Goal: Check status: Check status

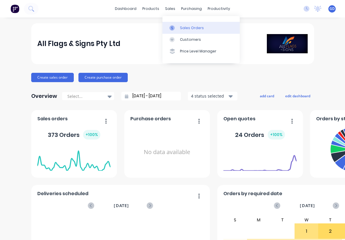
click at [186, 30] on div "Sales Orders" at bounding box center [192, 27] width 24 height 5
click at [183, 26] on div "Sales Orders" at bounding box center [192, 27] width 24 height 5
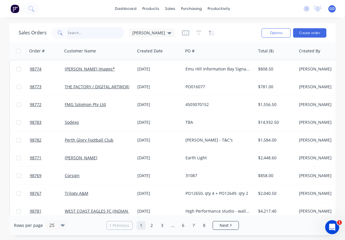
click at [74, 32] on input "text" at bounding box center [96, 33] width 57 height 12
paste input "#98535"
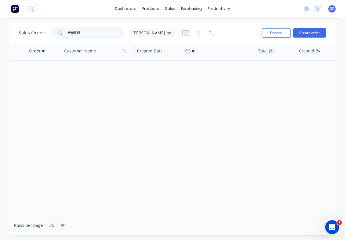
type input "98535"
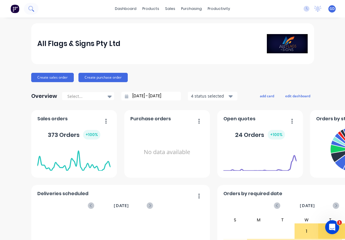
click at [32, 9] on icon at bounding box center [31, 9] width 6 height 6
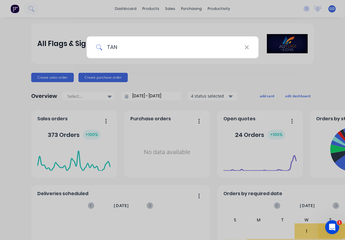
type input "TANG"
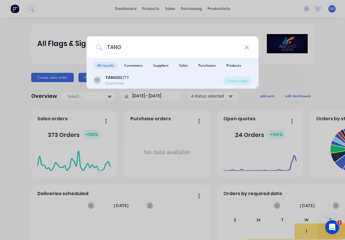
click at [118, 80] on div "TANG IBILITY" at bounding box center [117, 78] width 24 height 6
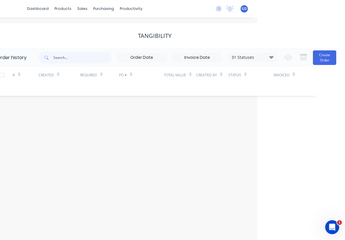
scroll to position [0, 88]
click at [270, 60] on icon at bounding box center [271, 57] width 4 height 7
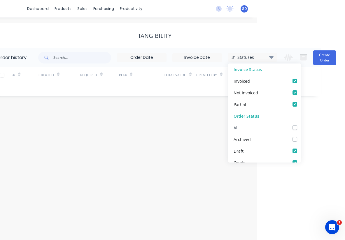
click at [301, 125] on label at bounding box center [301, 125] width 0 height 0
click at [301, 127] on input "checkbox" at bounding box center [303, 128] width 5 height 6
checkbox input "true"
click at [108, 93] on div "Order history 32 Statuses Invoice Status Invoiced Not Invoiced Partial Order St…" at bounding box center [154, 72] width 333 height 48
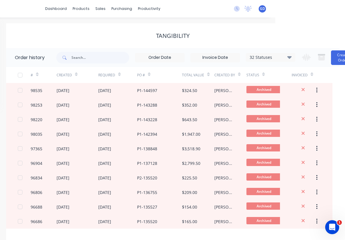
scroll to position [0, 65]
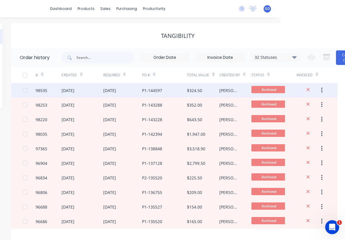
click at [41, 91] on div "98535" at bounding box center [42, 91] width 12 height 6
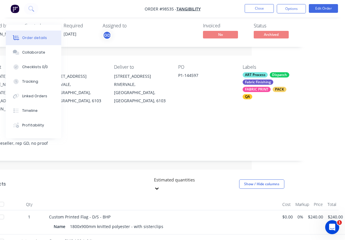
scroll to position [0, 93]
